Goal: Check status: Check status

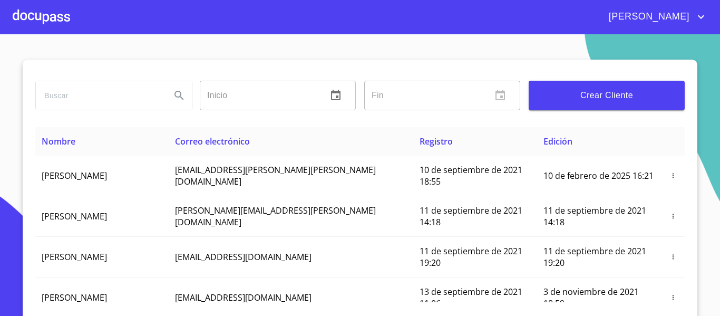
click at [42, 16] on div at bounding box center [41, 17] width 57 height 34
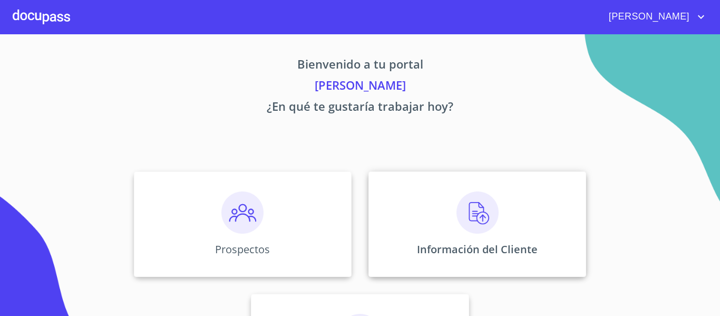
click at [446, 244] on p "Información del Cliente" at bounding box center [477, 249] width 121 height 14
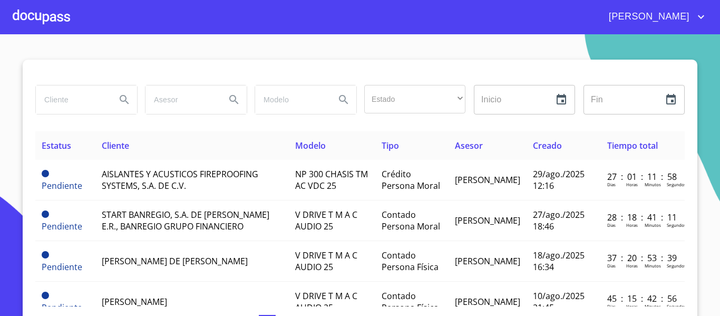
click at [83, 99] on input "search" at bounding box center [72, 99] width 72 height 28
type input "[PERSON_NAME]"
click at [119, 99] on icon "Search" at bounding box center [124, 99] width 13 height 13
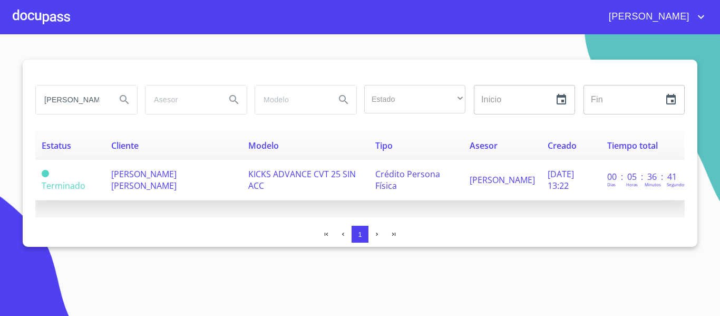
click at [242, 169] on td "KICKS ADVANCE CVT 25 SIN ACC" at bounding box center [305, 180] width 127 height 41
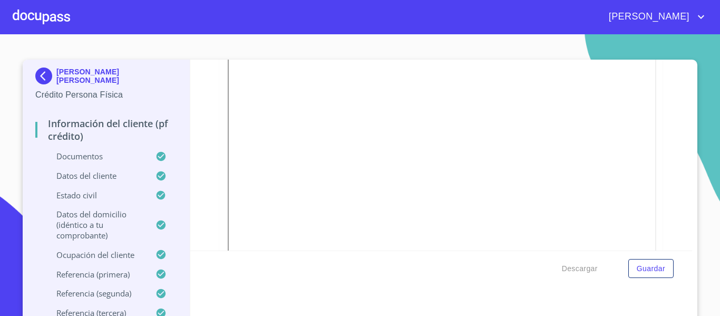
scroll to position [53, 0]
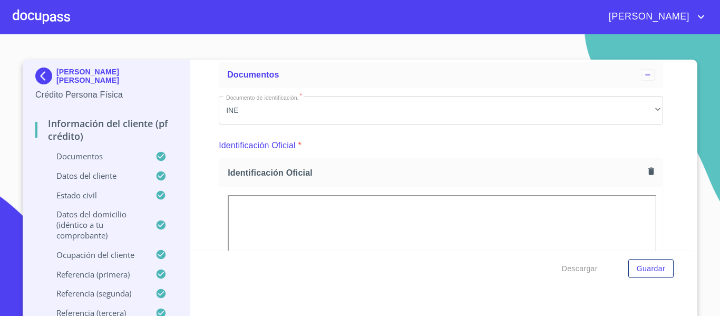
click at [40, 75] on img at bounding box center [45, 75] width 21 height 17
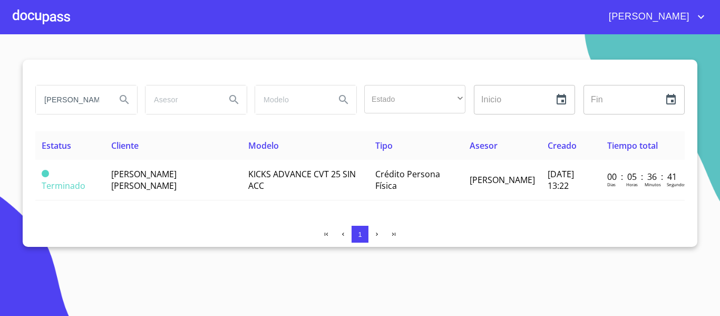
click at [98, 97] on input "[PERSON_NAME]" at bounding box center [72, 99] width 72 height 28
type input "l"
type input "[PERSON_NAME]"
click at [122, 98] on icon "Search" at bounding box center [124, 99] width 13 height 13
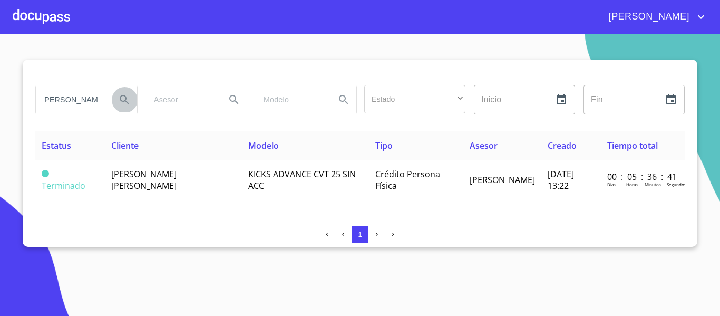
scroll to position [0, 0]
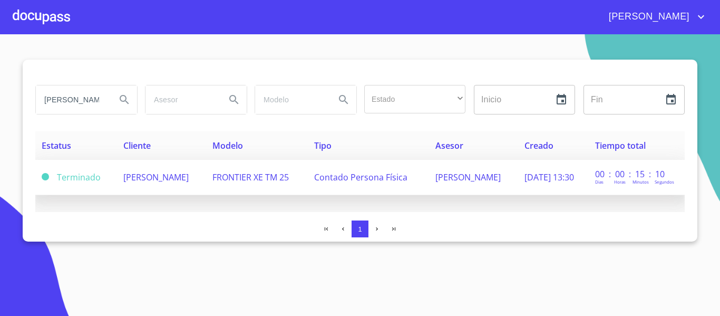
click at [155, 182] on span "[PERSON_NAME]" at bounding box center [155, 177] width 65 height 12
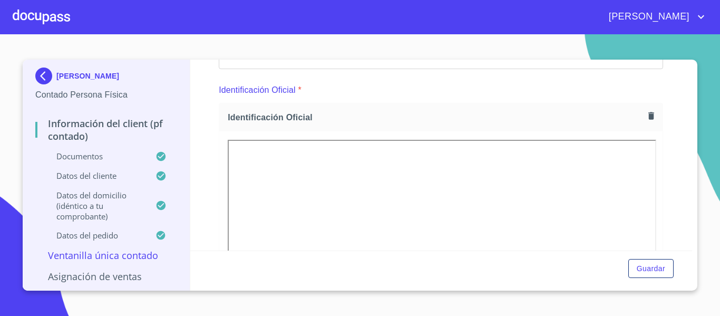
scroll to position [105, 0]
